Goal: Find specific page/section: Find specific page/section

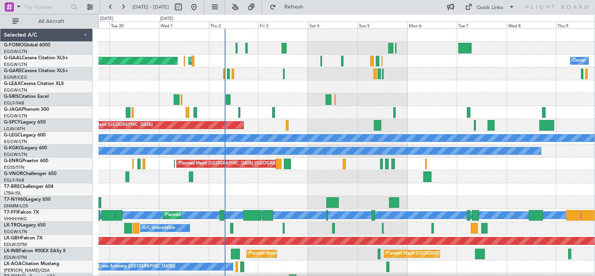
click at [279, 87] on div "A/C Unavailable" at bounding box center [347, 86] width 496 height 13
click at [254, 77] on div at bounding box center [347, 73] width 496 height 13
click at [88, 9] on button at bounding box center [90, 7] width 12 height 12
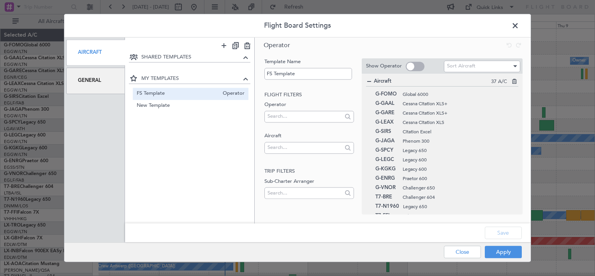
click at [90, 85] on div "General" at bounding box center [95, 81] width 59 height 26
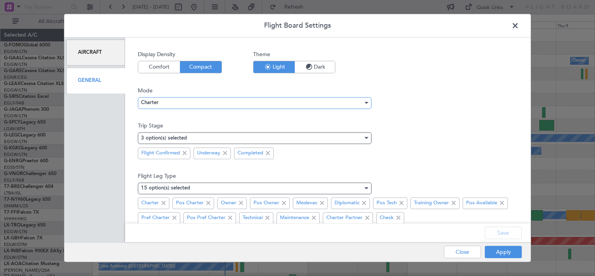
click at [167, 100] on div "Charter" at bounding box center [252, 103] width 222 height 12
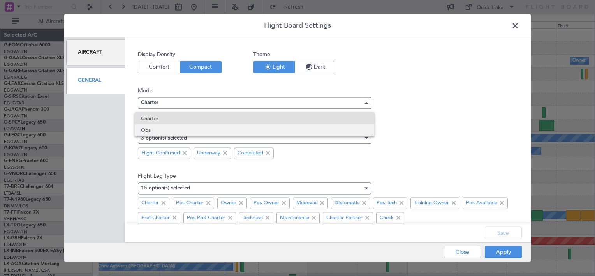
click at [153, 129] on span "Ops" at bounding box center [254, 130] width 227 height 12
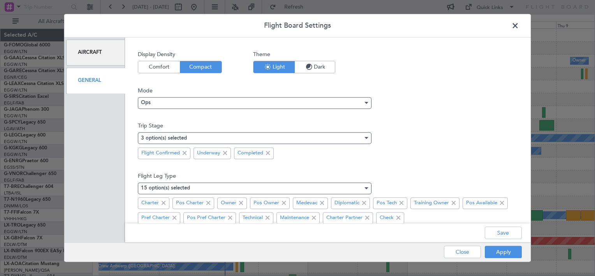
click at [430, 102] on nimbus-select "Ops" at bounding box center [328, 102] width 380 height 14
drag, startPoint x: 501, startPoint y: 231, endPoint x: 492, endPoint y: 250, distance: 20.7
click at [501, 231] on button "Save" at bounding box center [503, 233] width 37 height 12
click at [491, 253] on div "Apply Close" at bounding box center [467, 252] width 113 height 19
click at [499, 253] on button "Apply" at bounding box center [503, 252] width 37 height 12
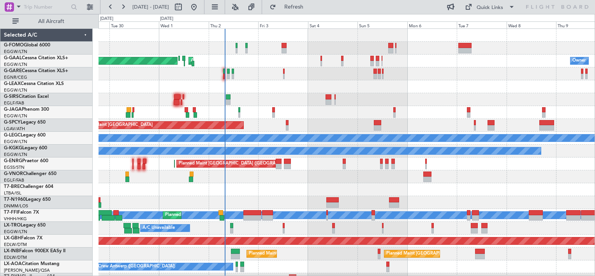
click at [266, 92] on div "Planned Maint Dusseldorf AOG Maint [GEOGRAPHIC_DATA] Owner Owner A/C Unavailabl…" at bounding box center [347, 247] width 496 height 437
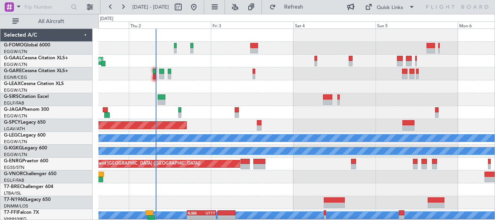
click at [232, 85] on div at bounding box center [297, 86] width 397 height 13
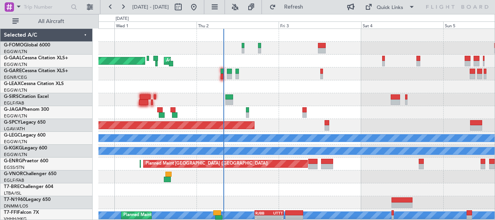
click at [201, 101] on div at bounding box center [297, 99] width 397 height 13
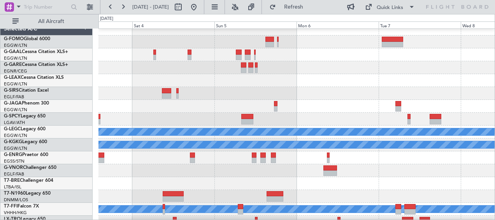
click at [459, 80] on div at bounding box center [297, 80] width 397 height 13
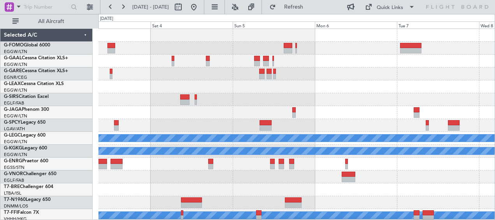
click at [495, 103] on html "[DATE] - [DATE] Refresh Quick Links All Aircraft Owner Planned Maint [GEOGRAPHI…" at bounding box center [247, 110] width 495 height 220
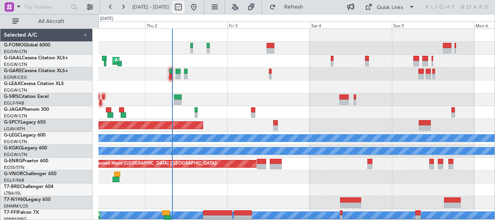
click at [185, 5] on button at bounding box center [178, 7] width 12 height 12
select select "10"
select select "2025"
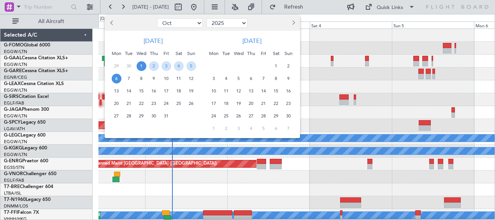
click at [196, 24] on select "Jan Feb Mar Apr May Jun [DATE] Aug Sep Oct Nov Dec" at bounding box center [180, 22] width 46 height 9
select select "1"
click at [157, 18] on select "Jan Feb Mar Apr May Jun [DATE] Aug Sep Oct Nov Dec" at bounding box center [180, 22] width 46 height 9
click at [224, 20] on select "2015 2016 2017 2018 2019 2020 2021 2022 2023 2024 2025 2026 2027 2028 2029 2030…" at bounding box center [227, 22] width 41 height 9
select select "2026"
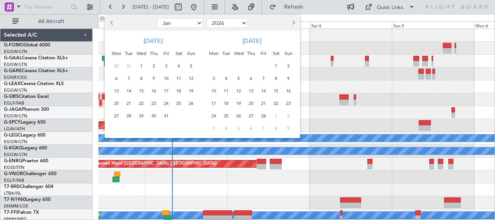
click at [207, 18] on select "2015 2016 2017 2018 2019 2020 2021 2022 2023 2024 2025 2026 2027 2028 2029 2030…" at bounding box center [227, 22] width 41 height 9
click at [167, 65] on span "2" at bounding box center [167, 66] width 10 height 10
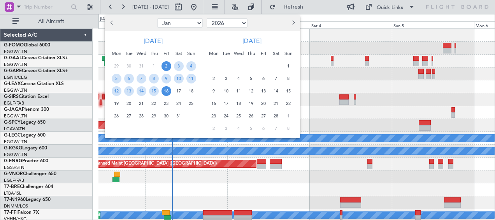
click at [167, 91] on span "16" at bounding box center [167, 91] width 10 height 10
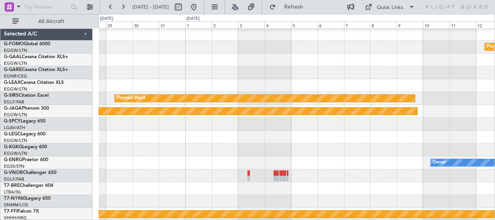
scroll to position [2, 0]
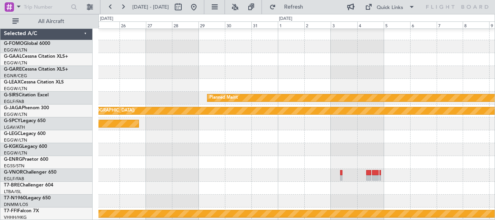
click at [330, 71] on div at bounding box center [297, 72] width 397 height 13
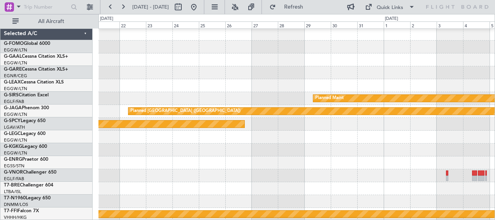
scroll to position [0, 0]
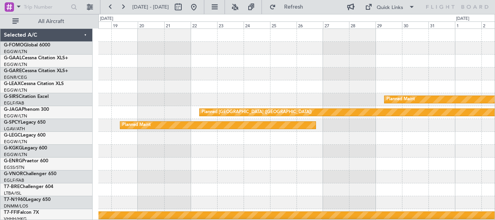
click at [321, 74] on div at bounding box center [297, 73] width 397 height 13
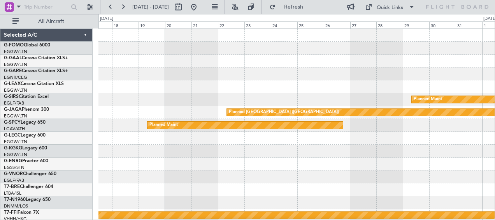
scroll to position [2, 0]
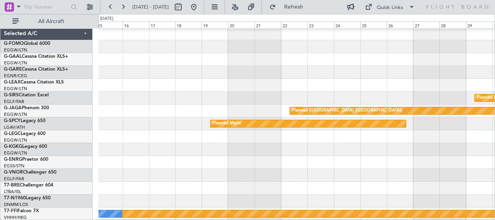
click at [228, 76] on div at bounding box center [297, 72] width 397 height 13
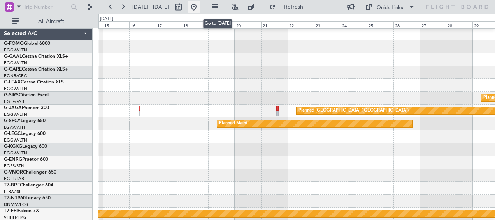
click at [200, 6] on button at bounding box center [194, 7] width 12 height 12
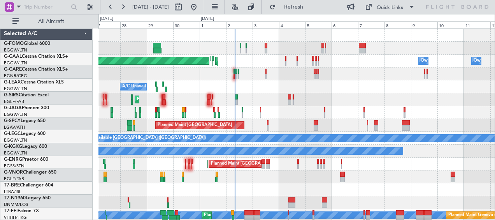
scroll to position [0, 0]
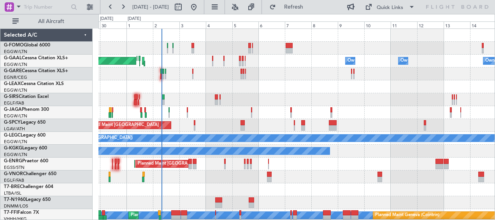
click at [257, 85] on div "A/C Unavailable" at bounding box center [297, 86] width 397 height 13
click at [275, 85] on div "A/C Unavailable" at bounding box center [297, 86] width 397 height 13
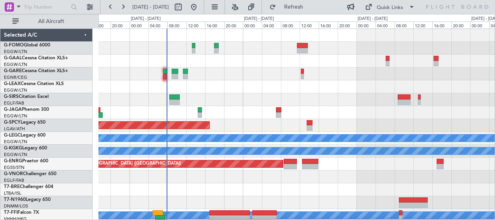
click at [221, 85] on div at bounding box center [297, 86] width 397 height 13
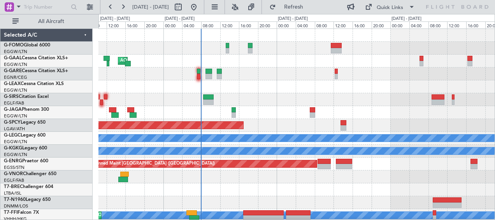
click at [257, 85] on div at bounding box center [297, 86] width 397 height 13
